Goal: Information Seeking & Learning: Learn about a topic

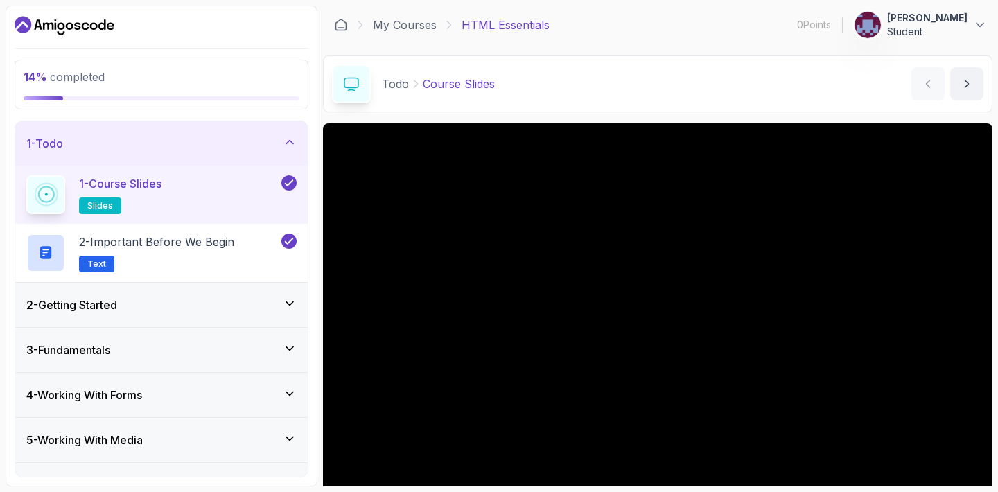
click at [277, 305] on div "2 - Getting Started" at bounding box center [161, 305] width 270 height 17
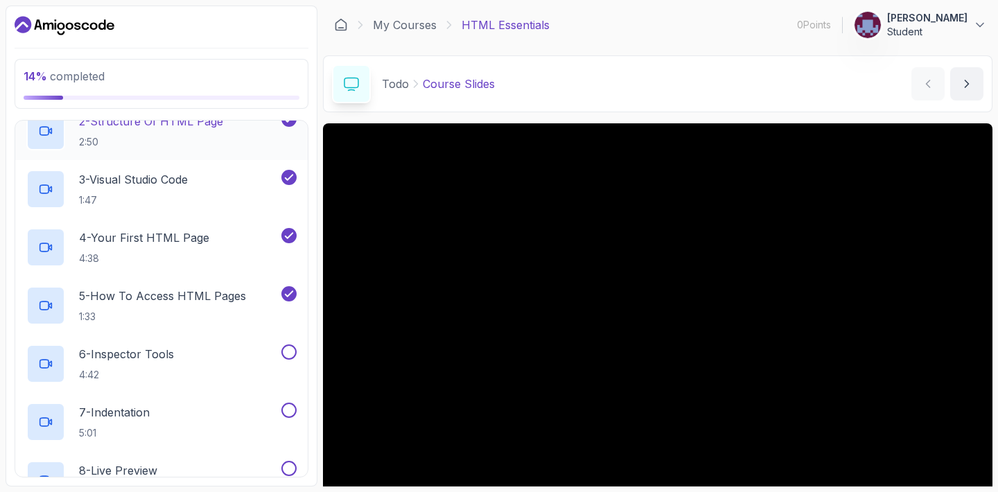
scroll to position [178, 0]
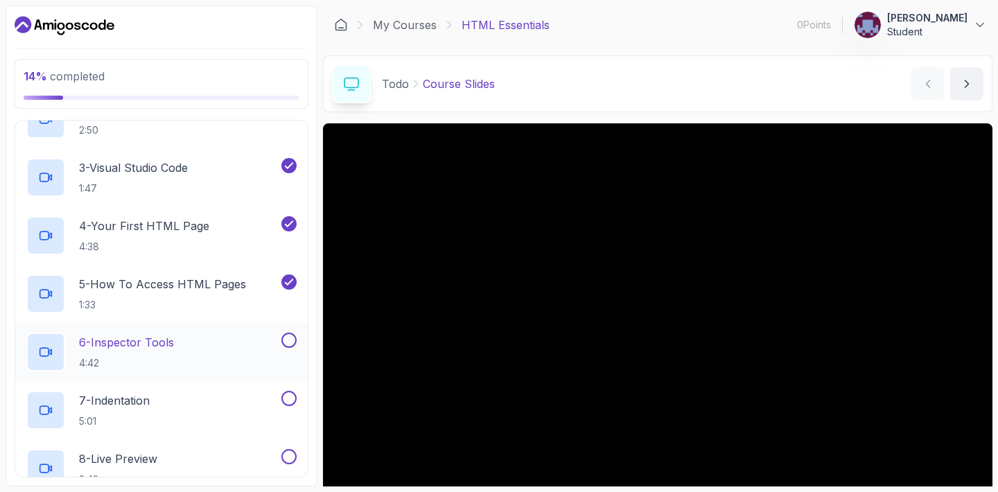
click at [241, 347] on div "6 - Inspector Tools 4:42" at bounding box center [152, 352] width 252 height 39
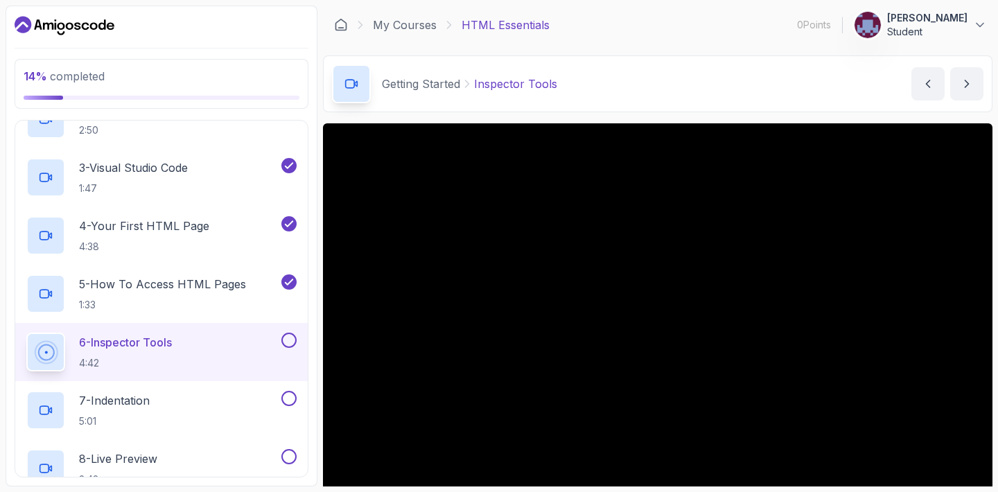
scroll to position [97, 0]
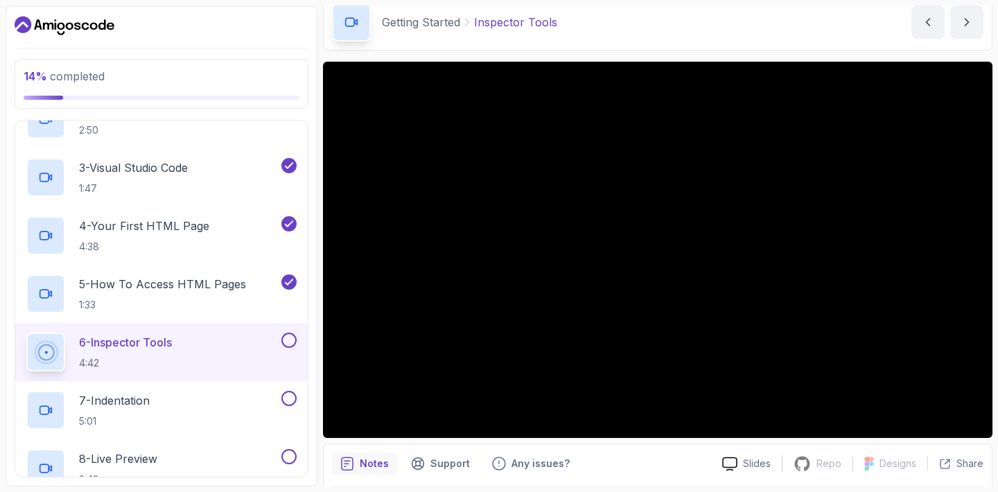
scroll to position [58, 0]
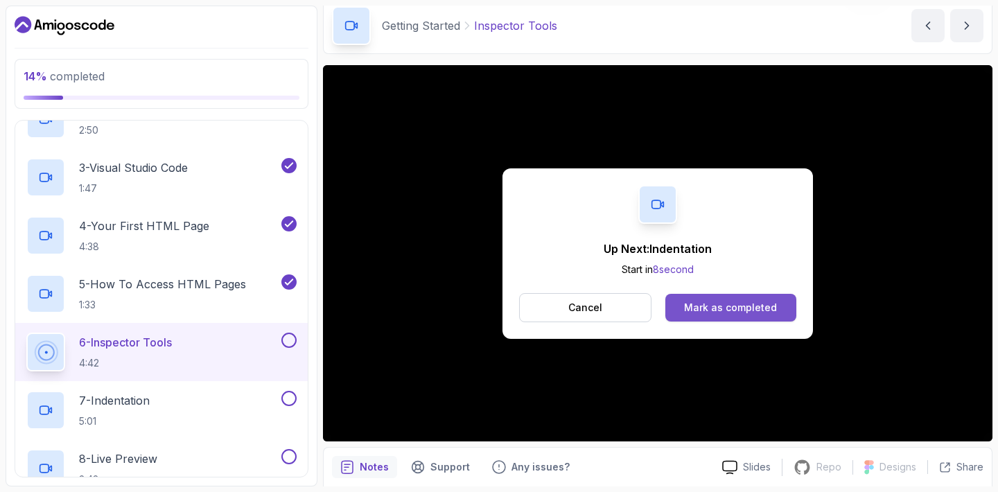
click at [784, 317] on button "Mark as completed" at bounding box center [731, 308] width 131 height 28
